Goal: Information Seeking & Learning: Compare options

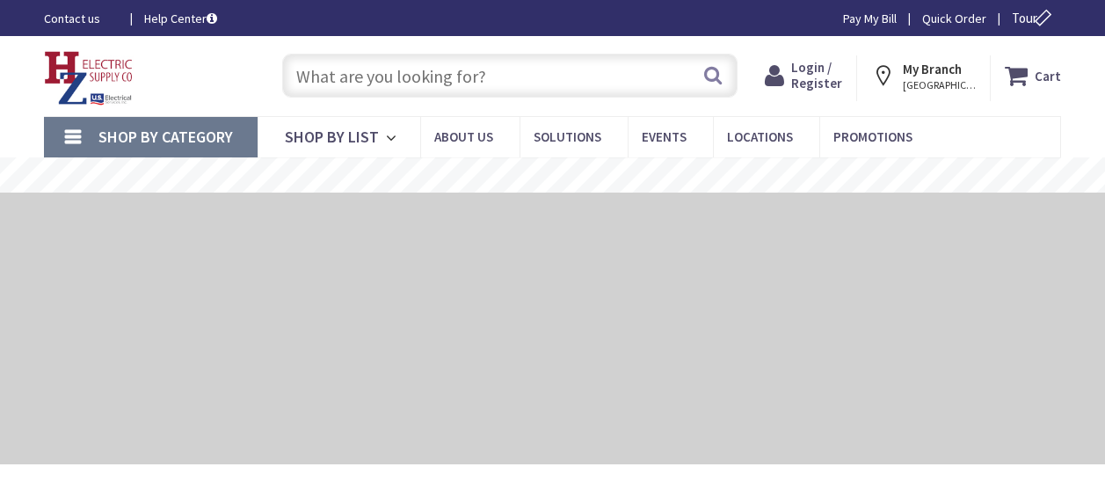
click at [551, 63] on input "text" at bounding box center [509, 76] width 455 height 44
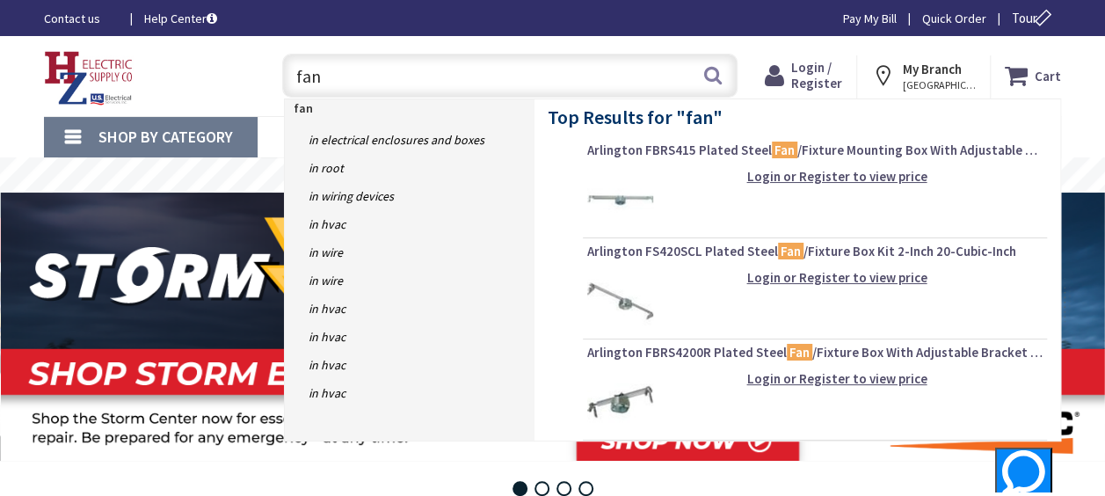
drag, startPoint x: 344, startPoint y: 84, endPoint x: 202, endPoint y: 75, distance: 141.8
click at [204, 74] on div "Toggle Nav fan fan Search Cart My Cart Close" at bounding box center [552, 76] width 1043 height 59
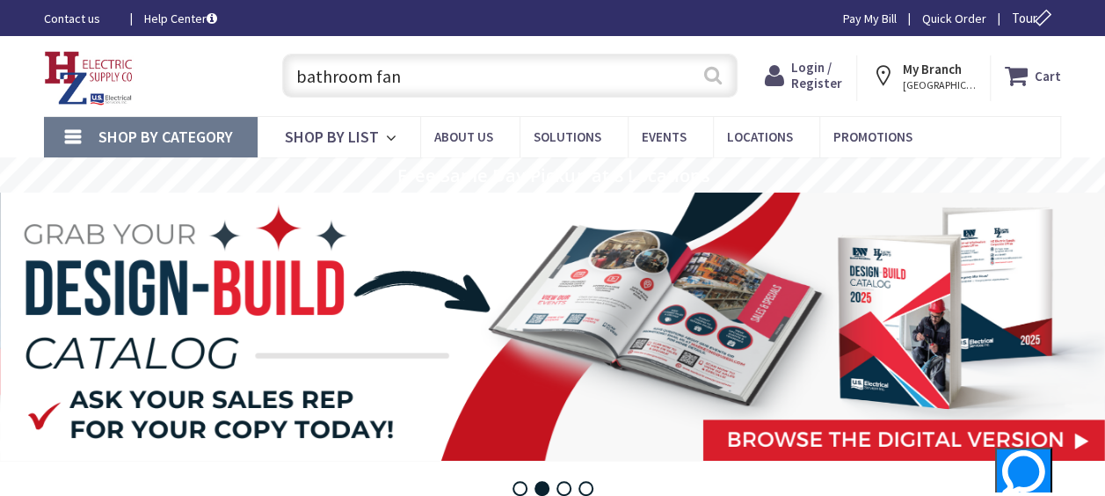
type input "bathroom fan"
click at [721, 70] on button "Search" at bounding box center [712, 75] width 23 height 40
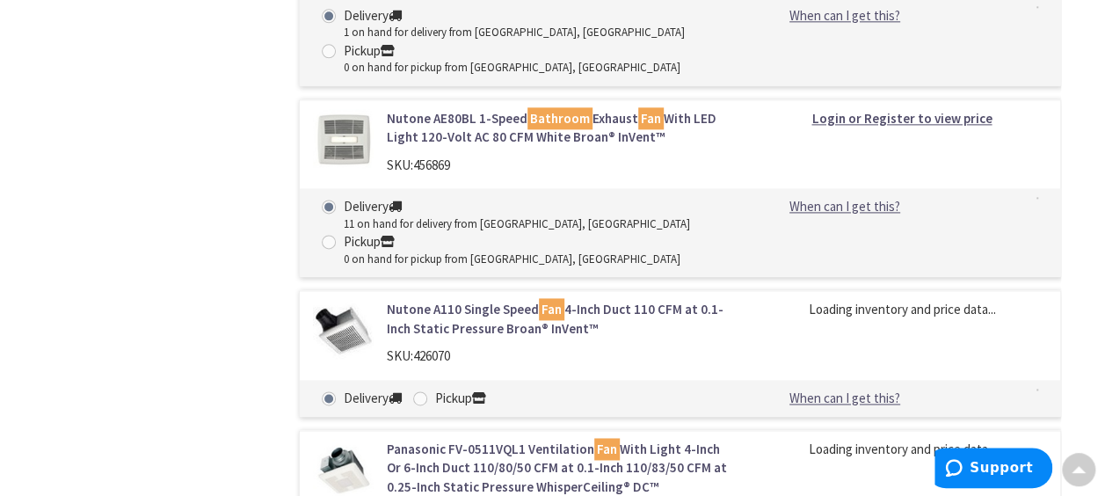
scroll to position [1143, 0]
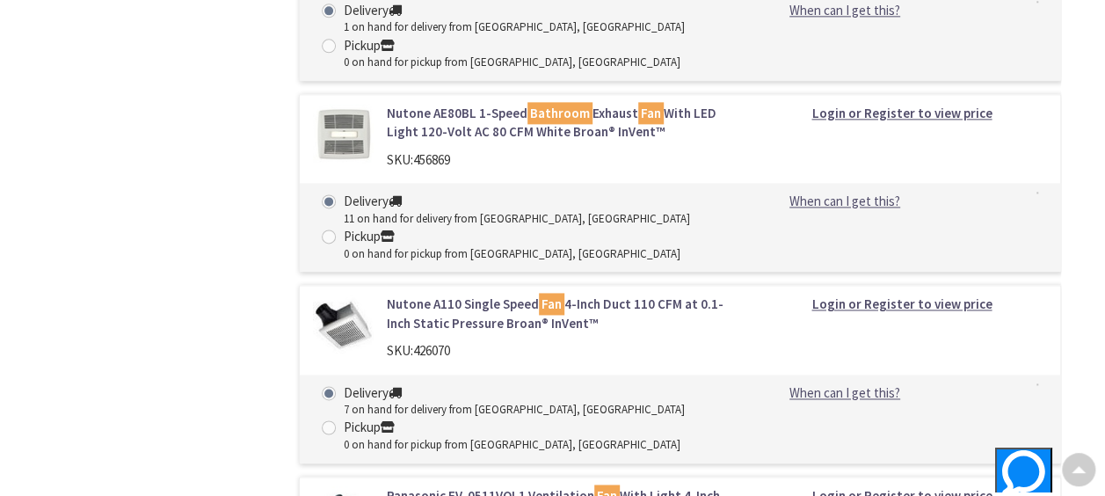
click at [491, 114] on link "Nutone AE80BL 1-Speed Bathroom Exhaust Fan With LED Light 120-Volt AC 80 CFM Wh…" at bounding box center [558, 123] width 343 height 38
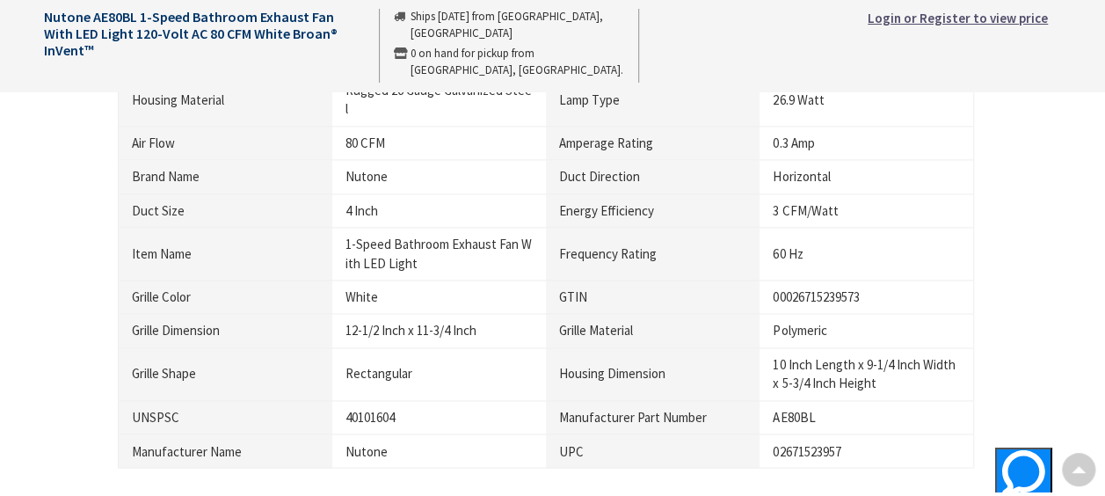
scroll to position [1231, 0]
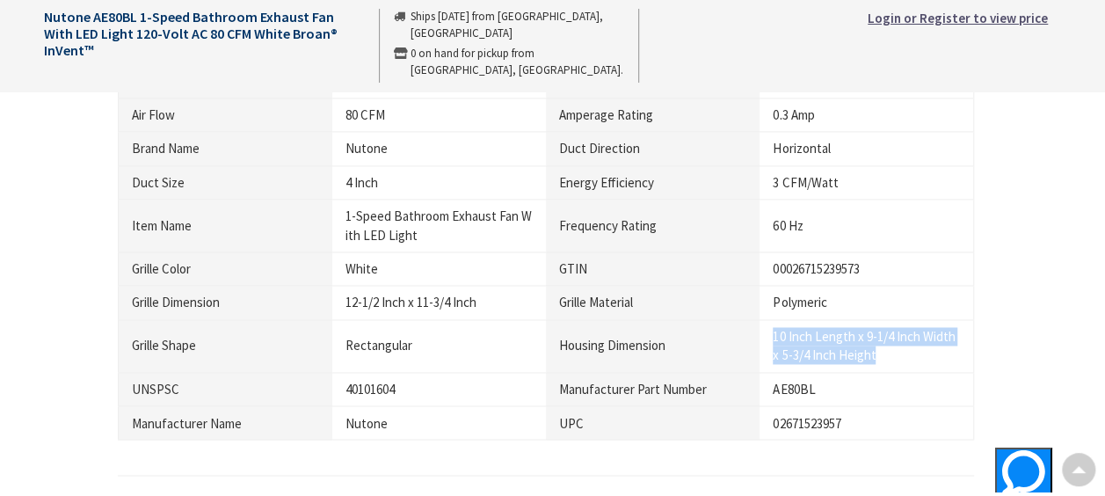
drag, startPoint x: 874, startPoint y: 333, endPoint x: 767, endPoint y: 310, distance: 108.8
click at [767, 319] on td "10 Inch Length x 9-1/4 Inch Width x 5-3/4 Inch Height" at bounding box center [866, 345] width 214 height 53
drag, startPoint x: 767, startPoint y: 310, endPoint x: 822, endPoint y: 322, distance: 55.7
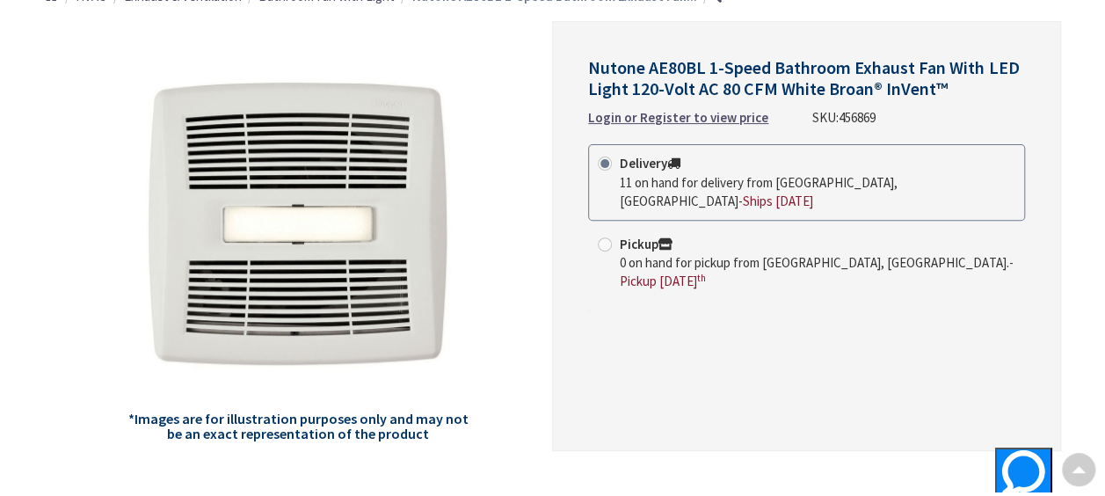
scroll to position [88, 0]
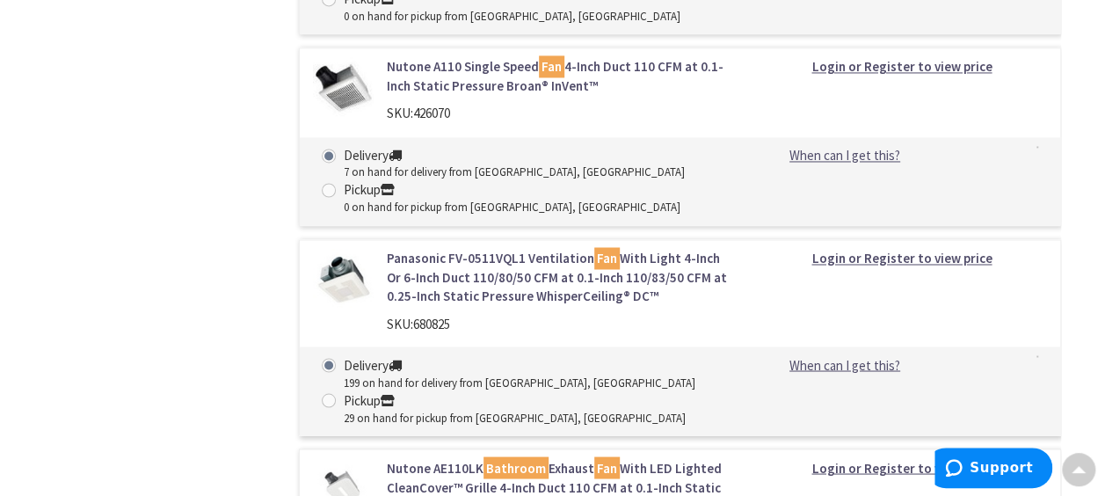
scroll to position [1556, 0]
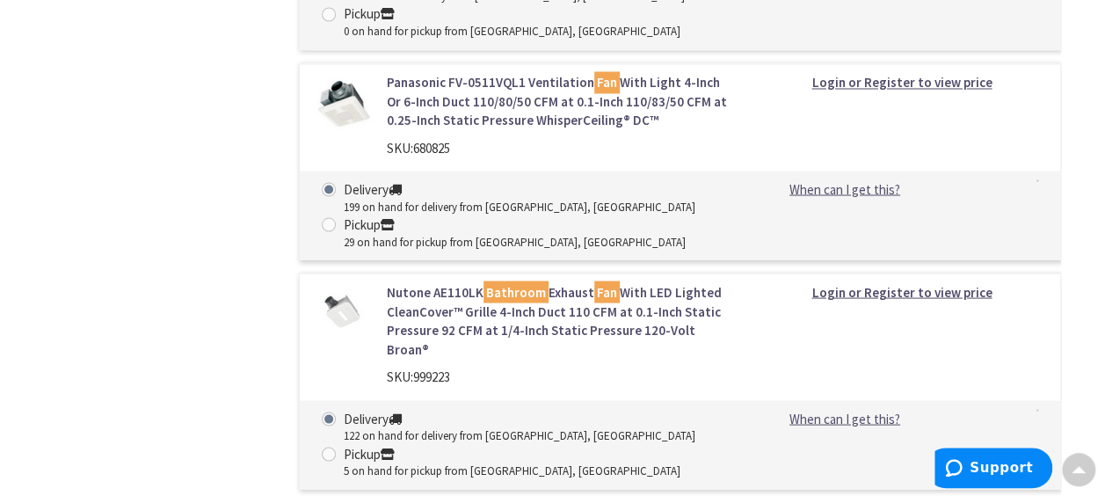
click at [452, 320] on link "Nutone AE110LK Bathroom Exhaust Fan With LED Lighted CleanCover™ Grille 4-Inch …" at bounding box center [558, 320] width 343 height 76
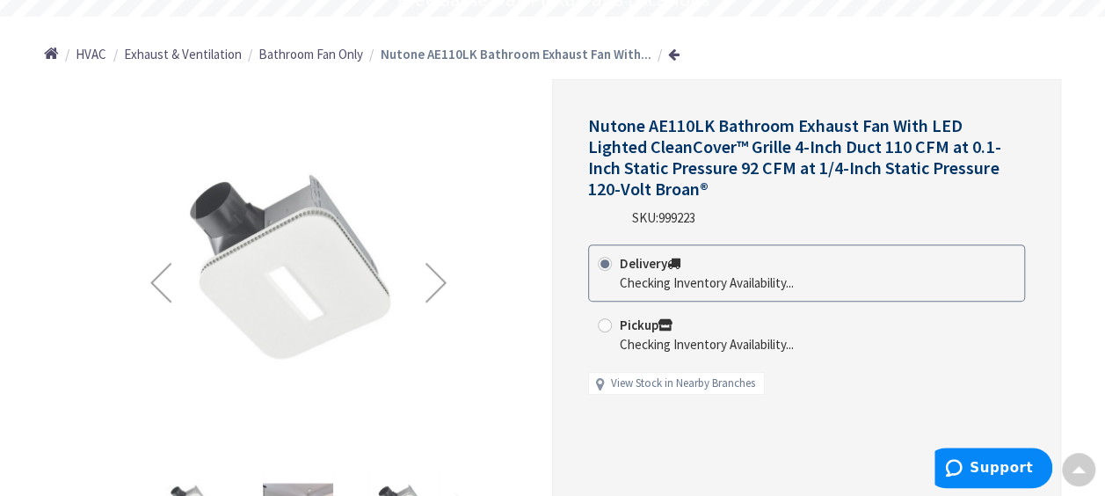
click at [439, 283] on div "Next" at bounding box center [436, 282] width 70 height 70
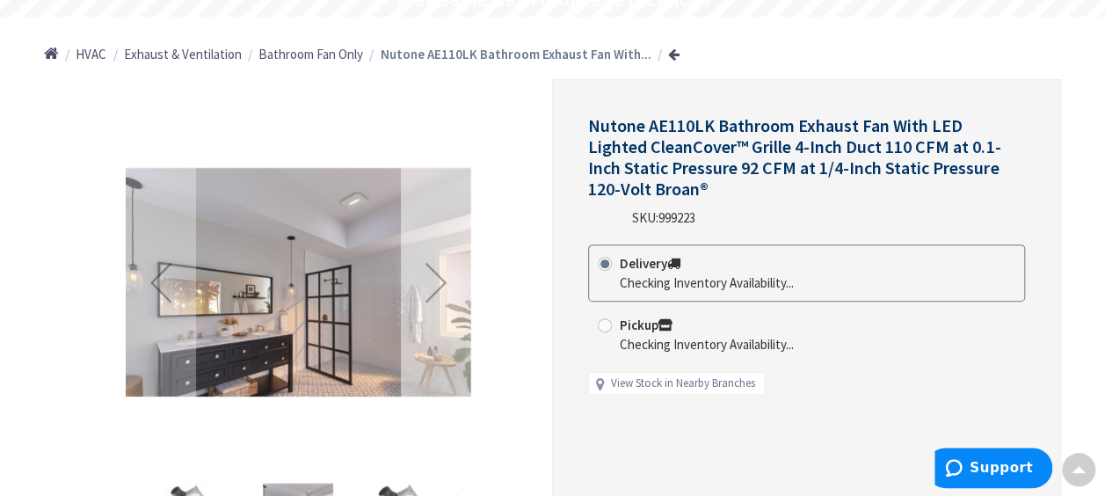
click at [439, 283] on div "Next" at bounding box center [436, 282] width 70 height 70
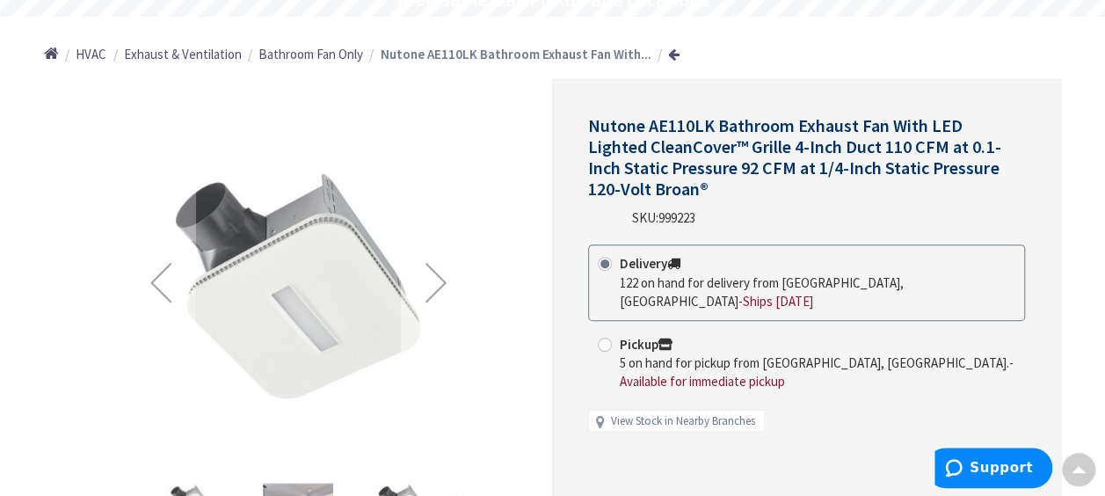
click at [439, 283] on div "Next" at bounding box center [436, 282] width 70 height 70
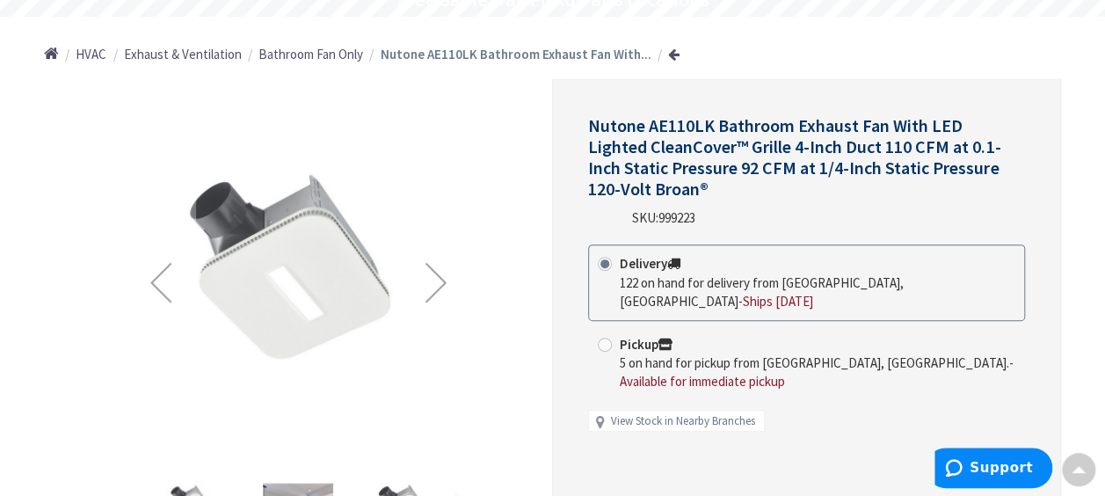
click at [439, 283] on div "Next" at bounding box center [436, 282] width 70 height 70
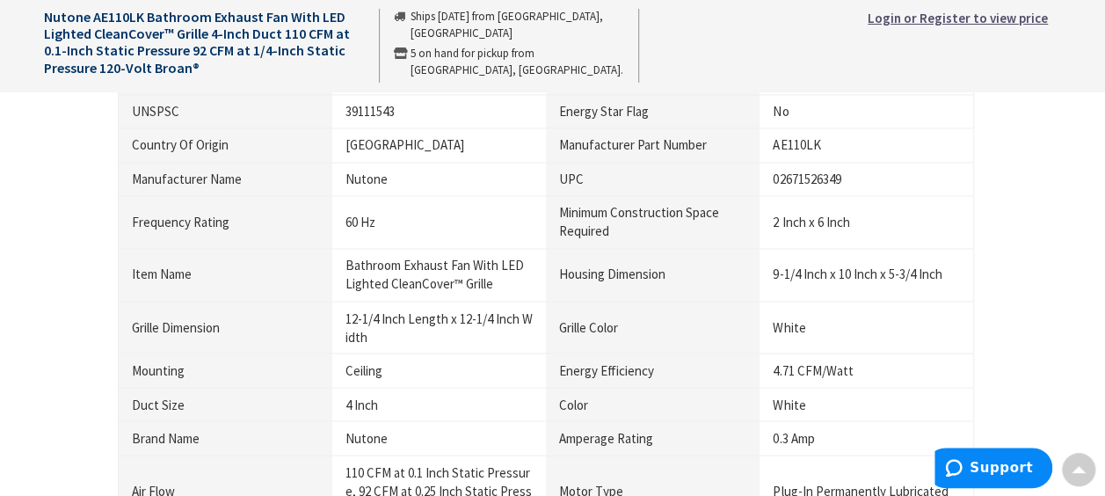
scroll to position [1406, 0]
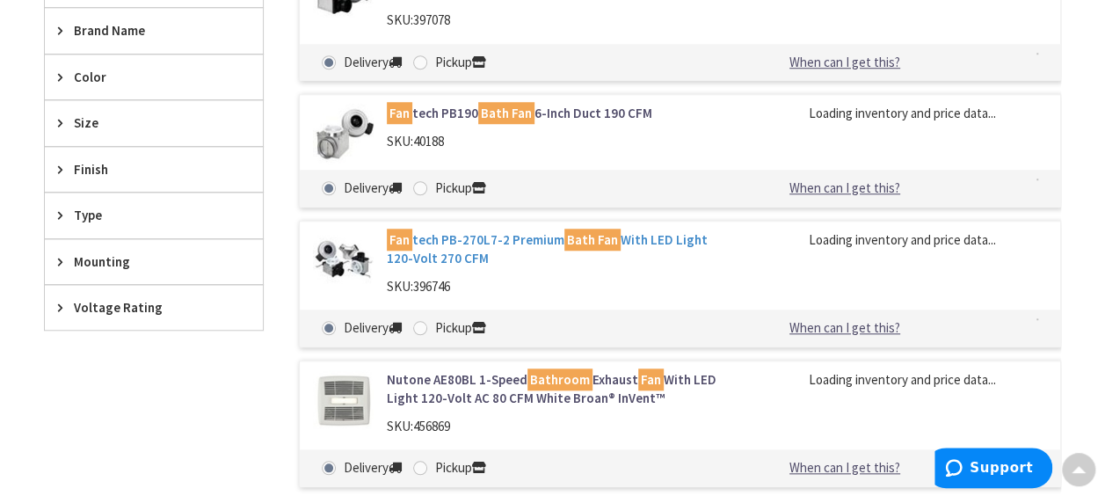
scroll to position [737, 0]
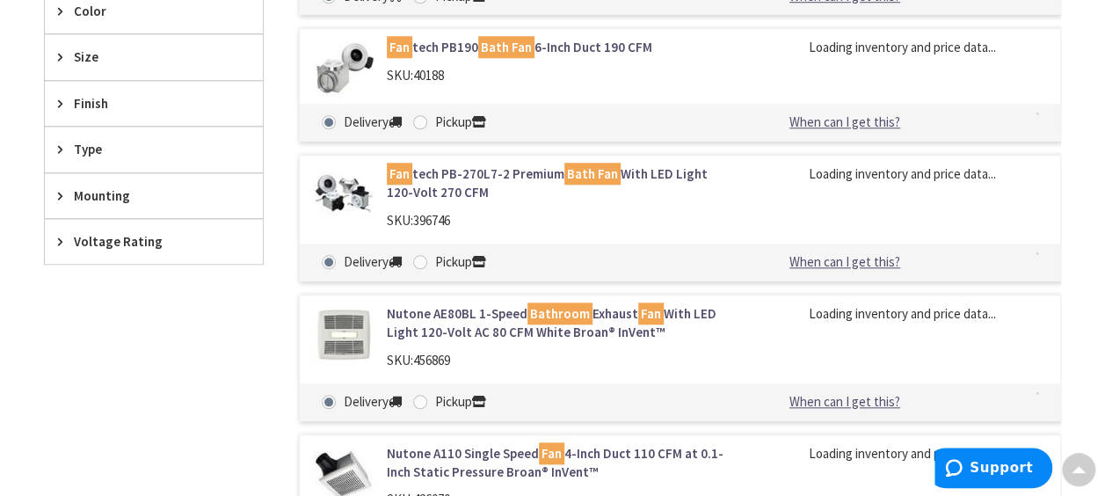
click at [495, 320] on link "Nutone AE80BL 1-Speed Bathroom Exhaust Fan With LED Light 120-Volt AC 80 CFM Wh…" at bounding box center [558, 323] width 343 height 38
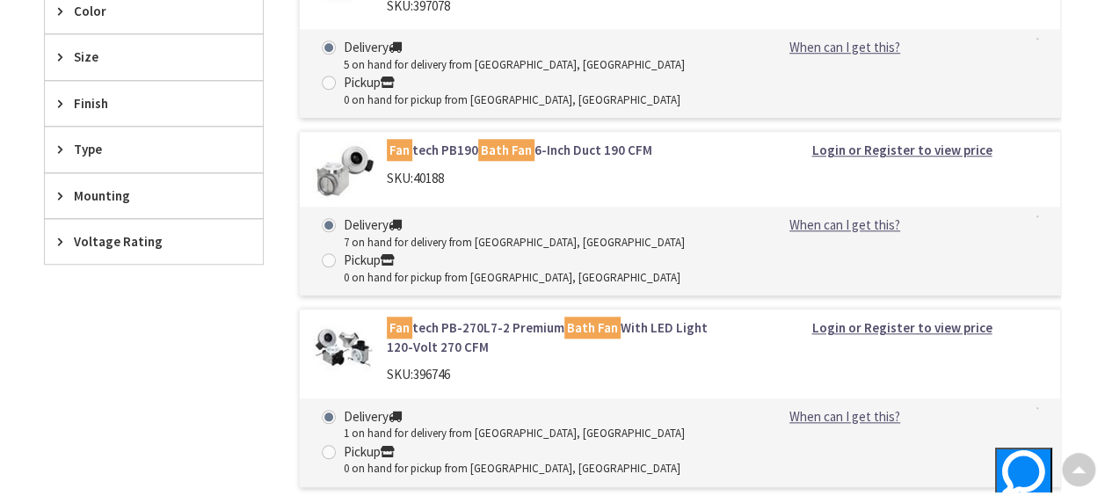
scroll to position [925, 0]
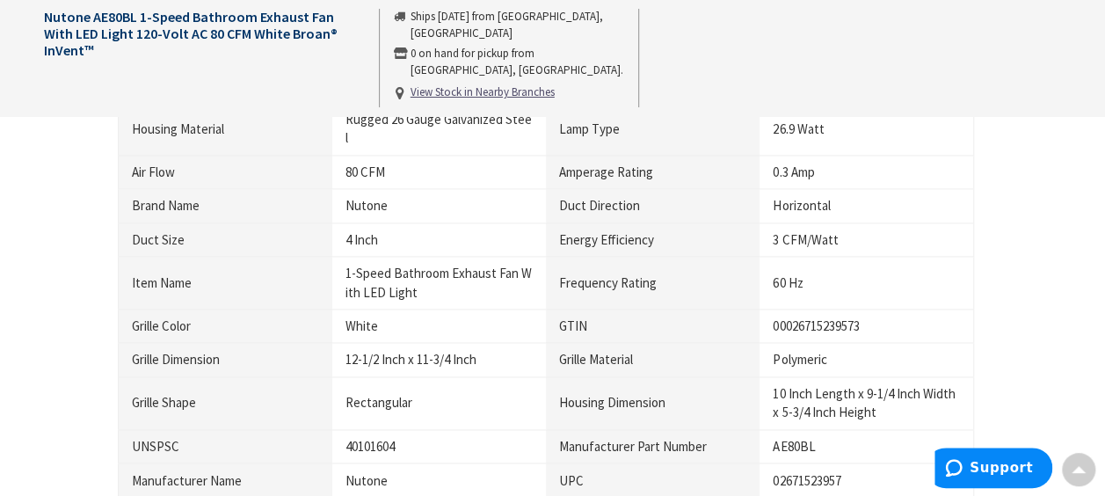
scroll to position [1231, 0]
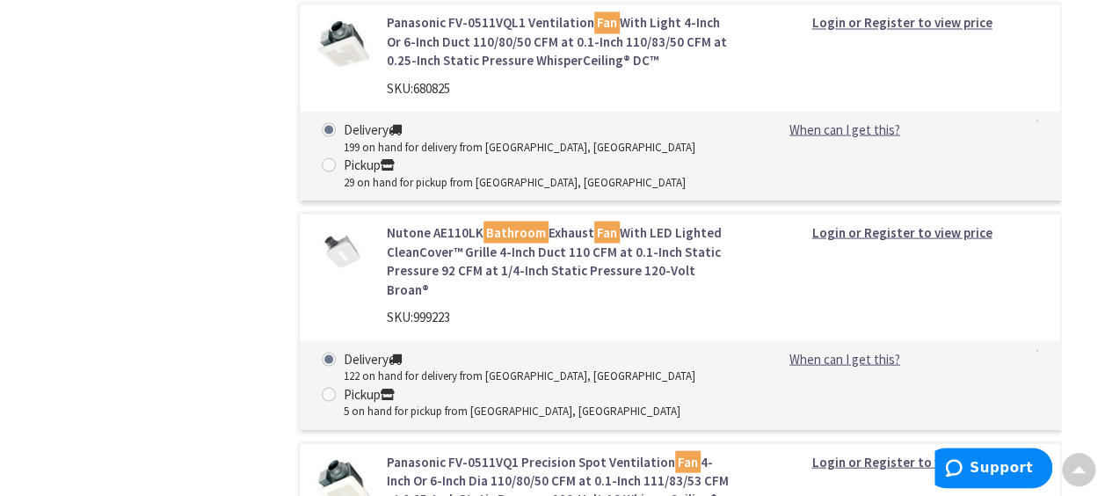
scroll to position [1703, 0]
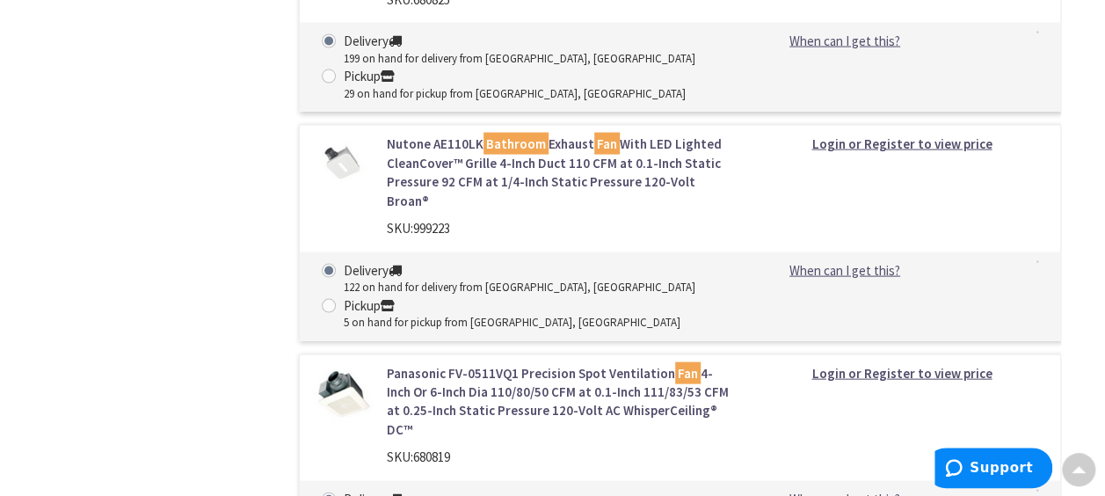
click at [534, 169] on link "Nutone AE110LK Bathroom Exhaust Fan With LED Lighted CleanCover™ Grille 4-Inch …" at bounding box center [558, 172] width 343 height 76
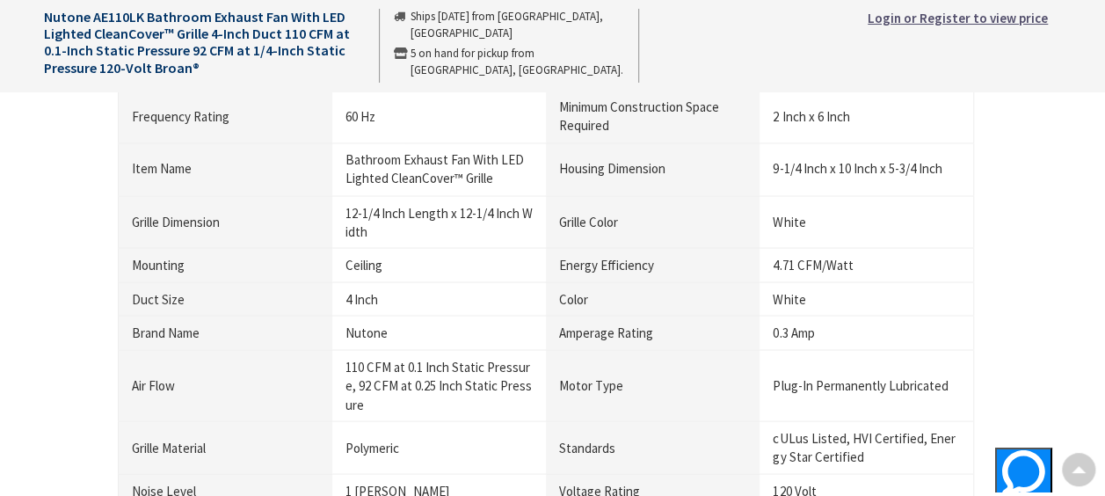
scroll to position [1670, 0]
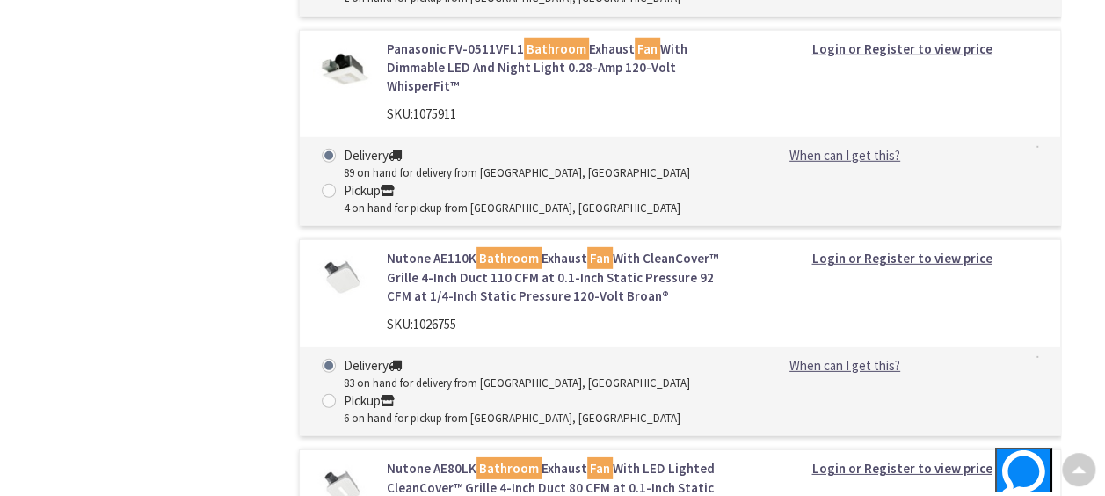
scroll to position [2495, 0]
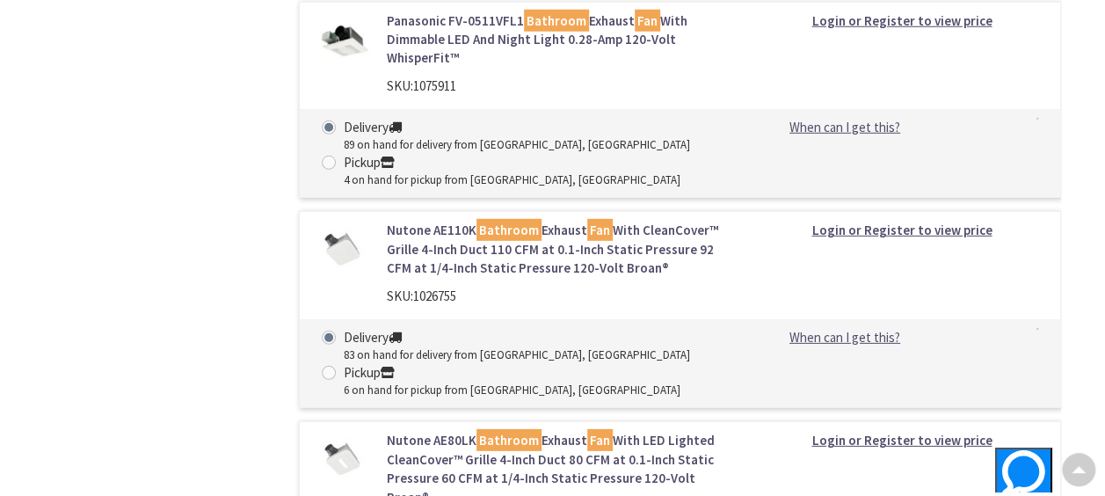
click at [491, 222] on link "Nutone AE110K Bathroom Exhaust Fan With CleanCover™ Grille 4-Inch Duct 110 CFM …" at bounding box center [558, 249] width 343 height 56
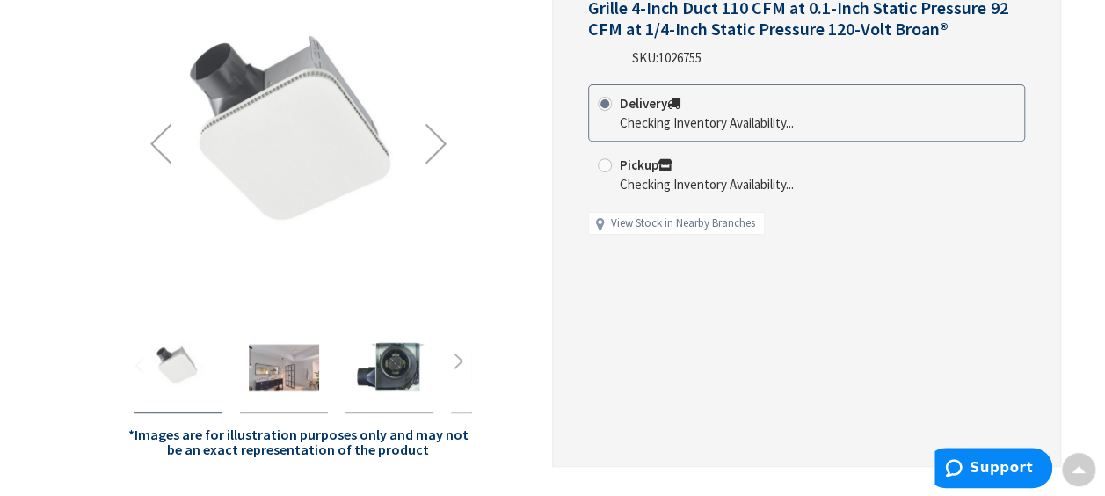
scroll to position [352, 0]
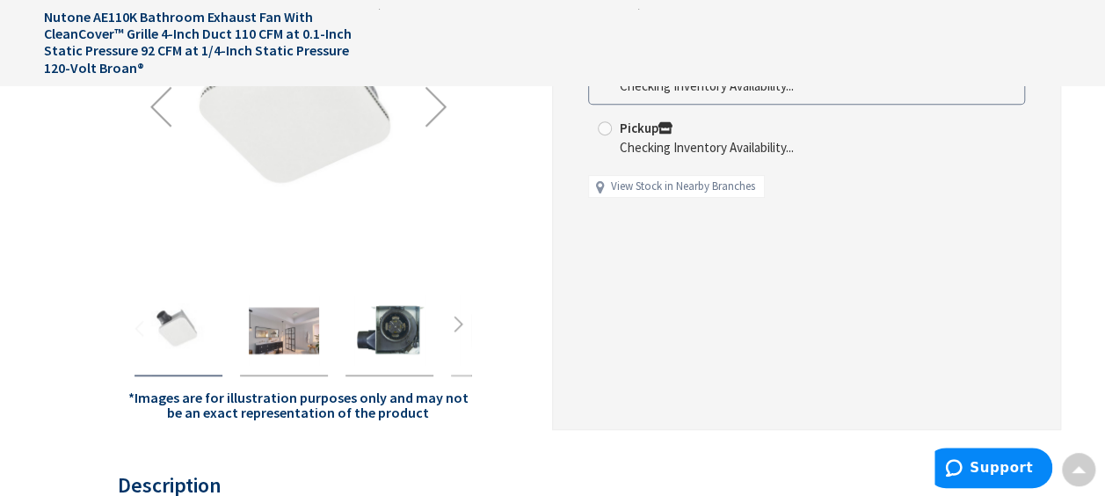
click at [408, 318] on img "Nutone AE110K Bathroom Exhaust Fan With CleanCover™ Grille 4-Inch Duct 110 CFM …" at bounding box center [389, 330] width 70 height 70
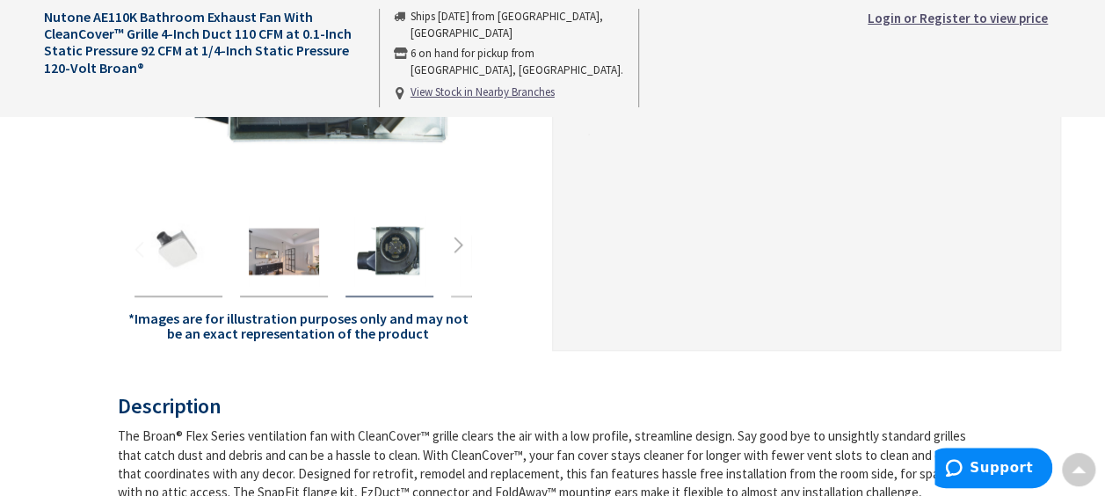
scroll to position [439, 0]
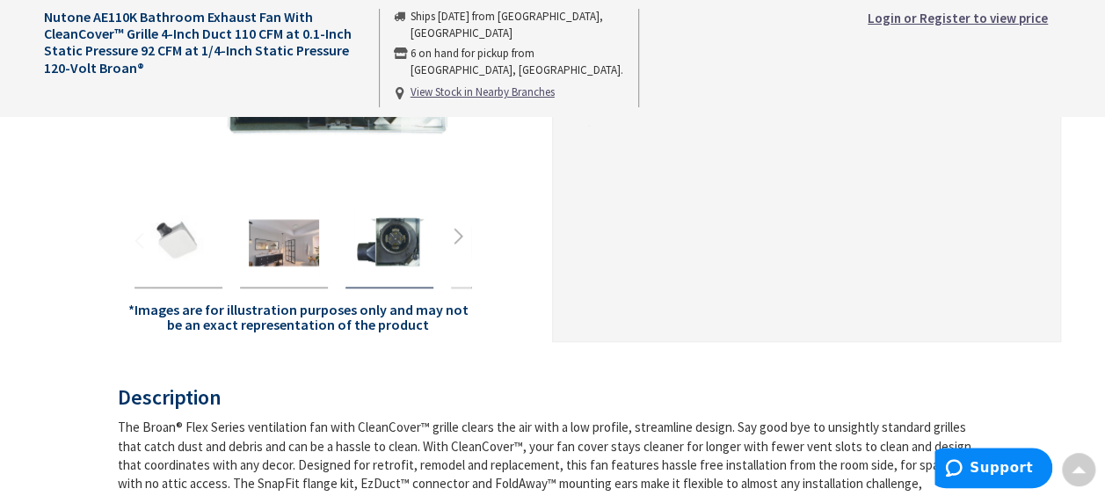
click at [459, 229] on div "Next" at bounding box center [458, 240] width 26 height 26
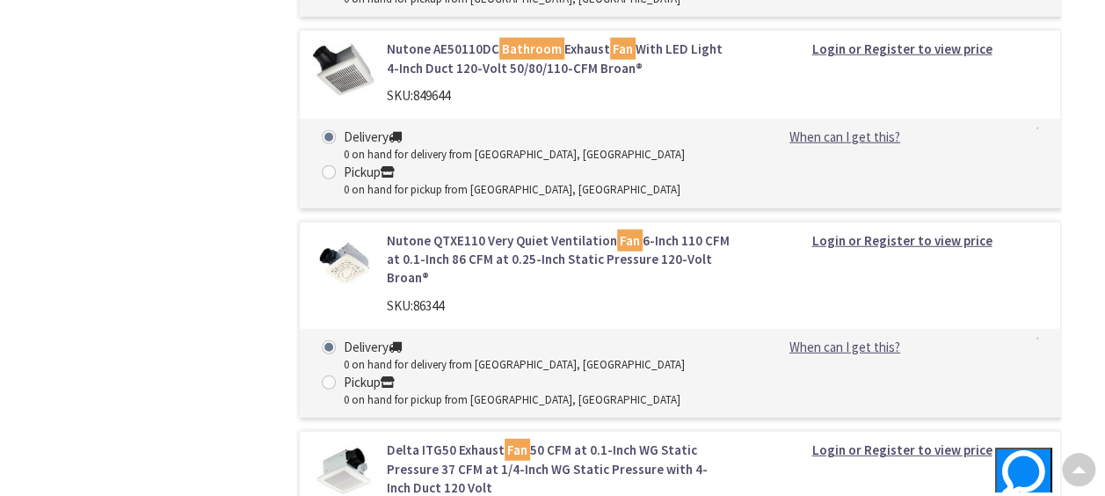
scroll to position [8911, 0]
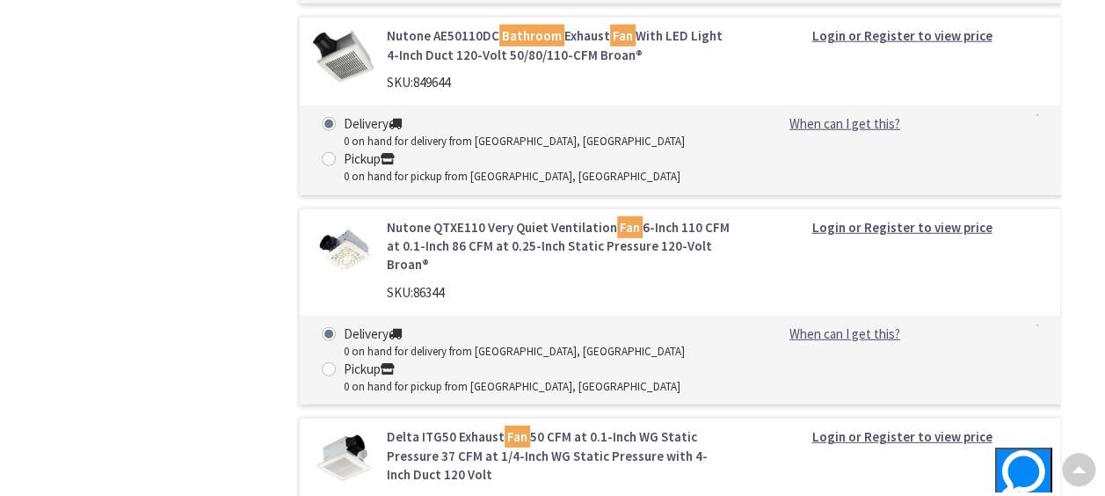
click at [534, 218] on link "Nutone QTXE110 Very Quiet Ventilation Fan 6-Inch 110 CFM at 0.1-Inch 86 CFM at …" at bounding box center [558, 246] width 343 height 56
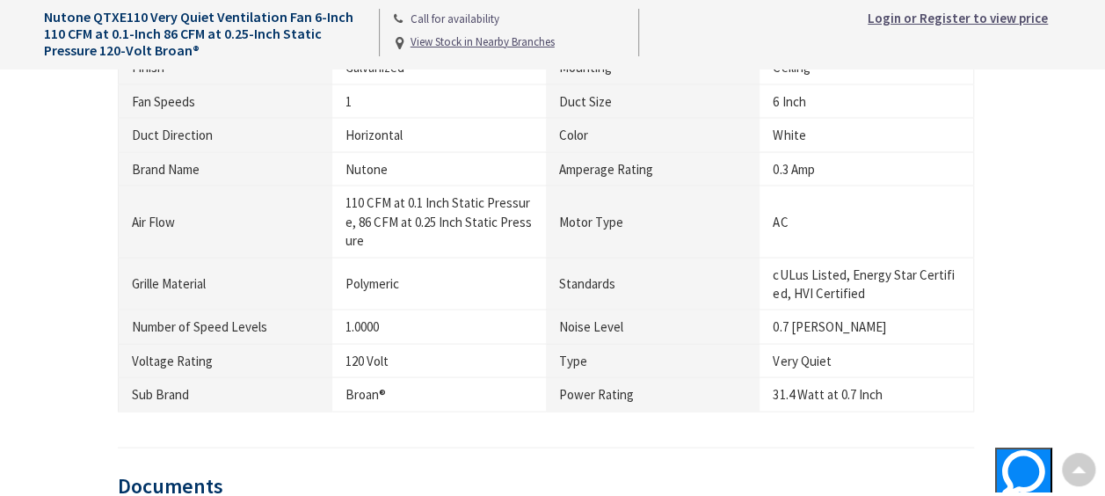
scroll to position [1494, 0]
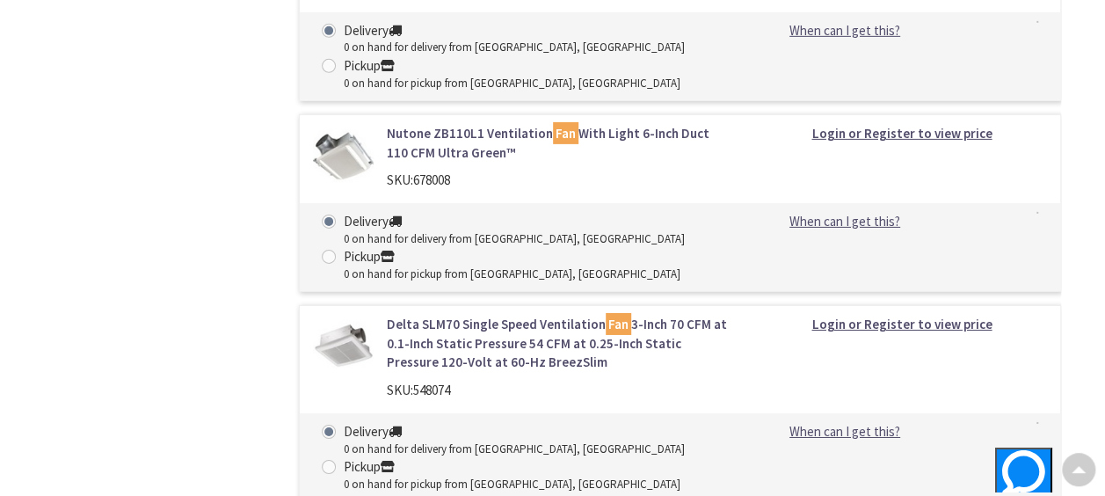
scroll to position [9469, 0]
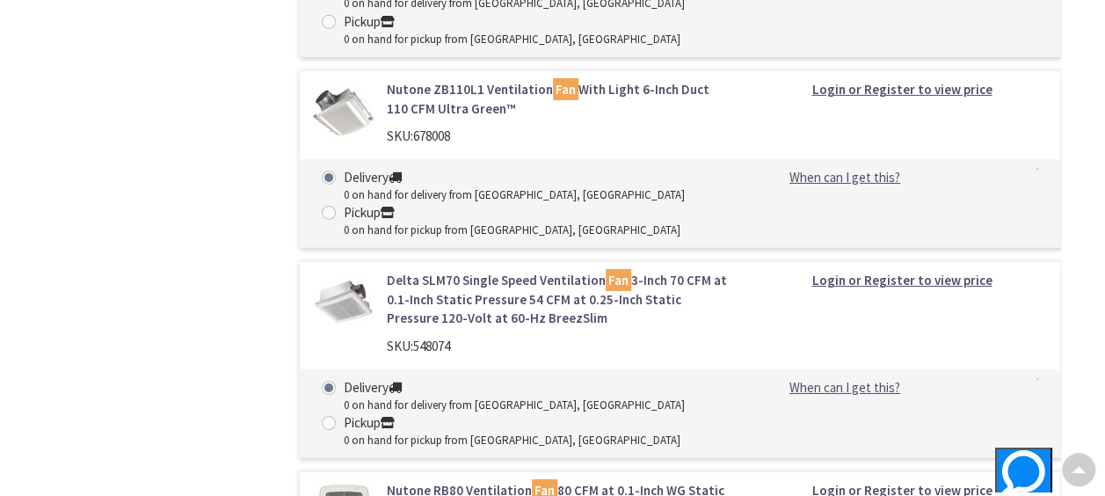
click at [452, 271] on link "Delta SLM70 Single Speed Ventilation Fan 3-Inch 70 CFM at 0.1-Inch Static Press…" at bounding box center [558, 299] width 343 height 56
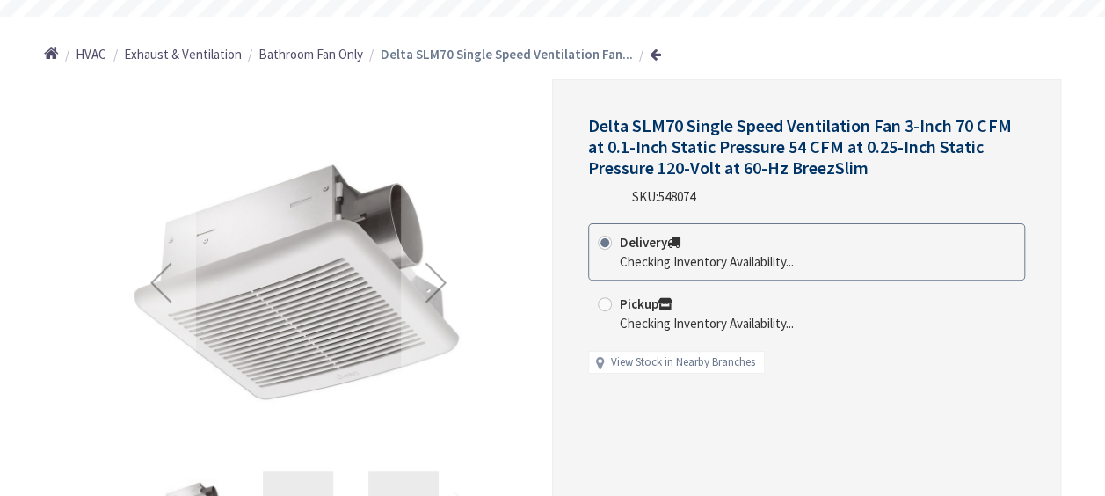
scroll to position [264, 0]
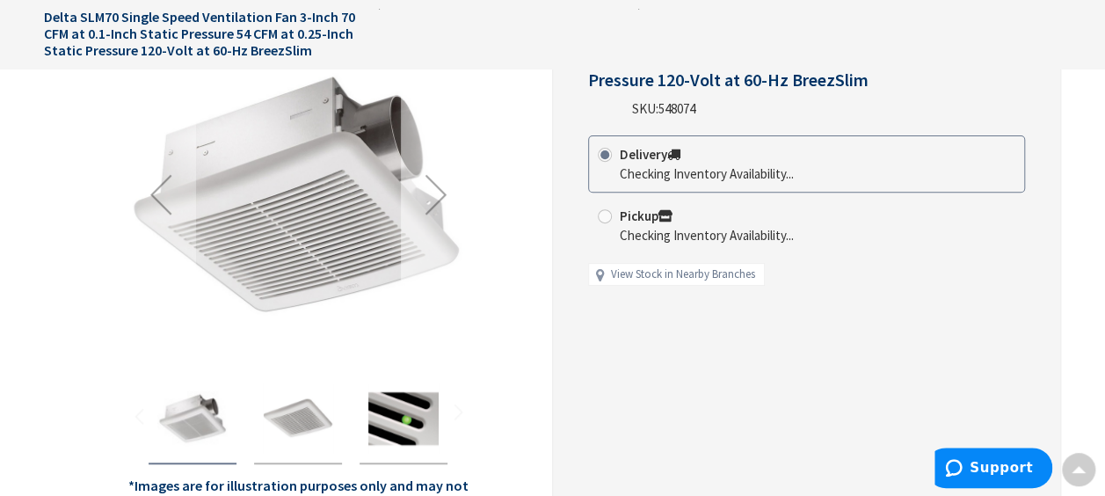
click at [438, 196] on div "Next" at bounding box center [436, 194] width 70 height 70
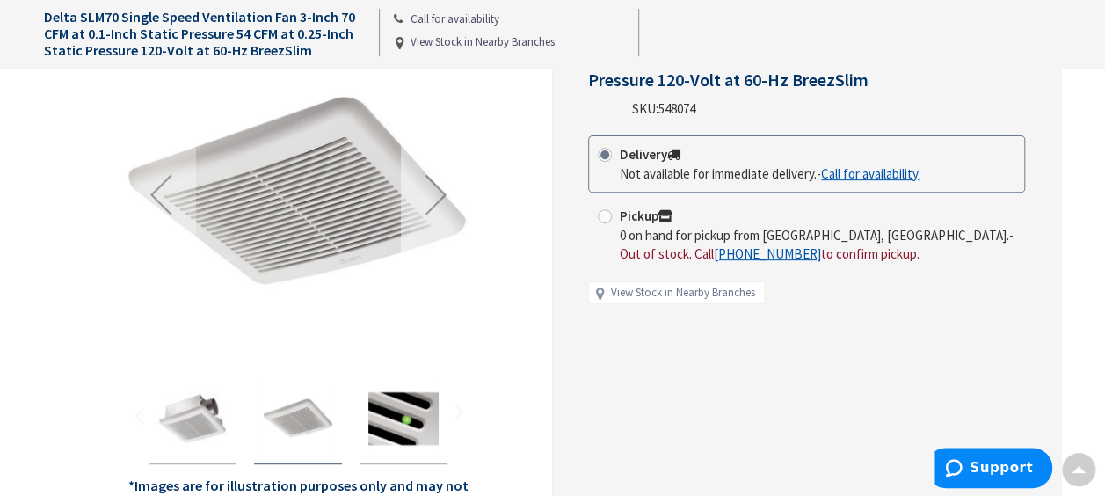
click at [438, 196] on div "Next" at bounding box center [436, 194] width 70 height 70
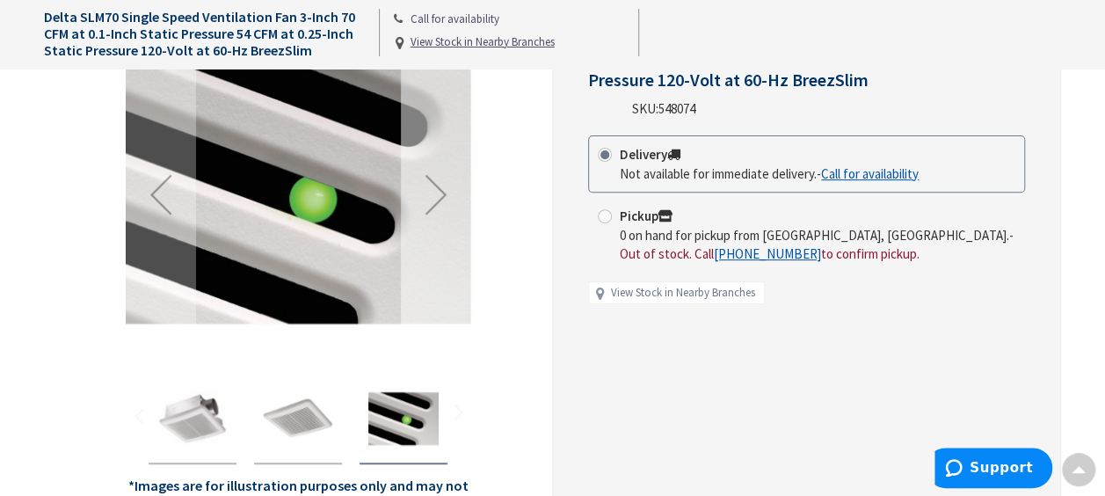
click at [438, 196] on div "Next" at bounding box center [436, 194] width 70 height 70
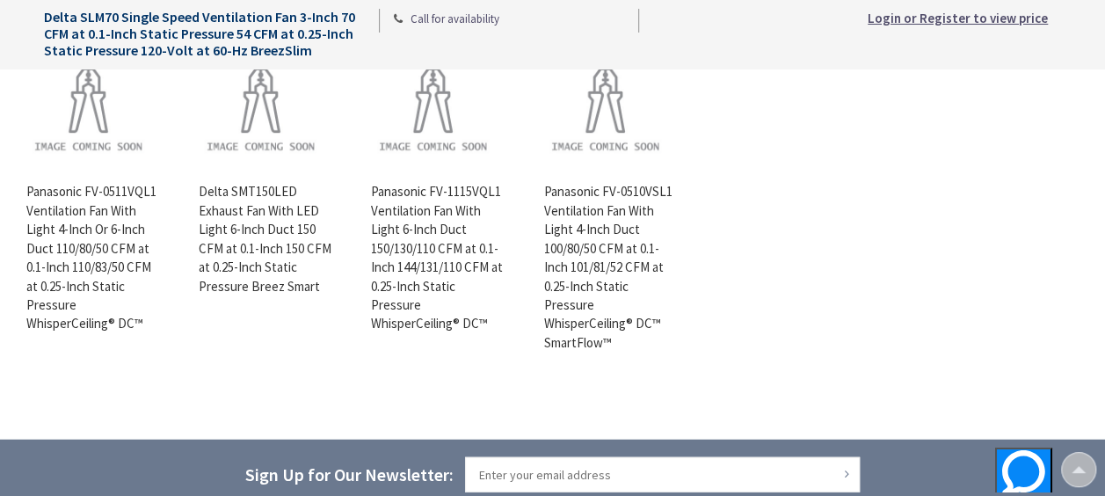
scroll to position [2022, 0]
